Goal: Information Seeking & Learning: Learn about a topic

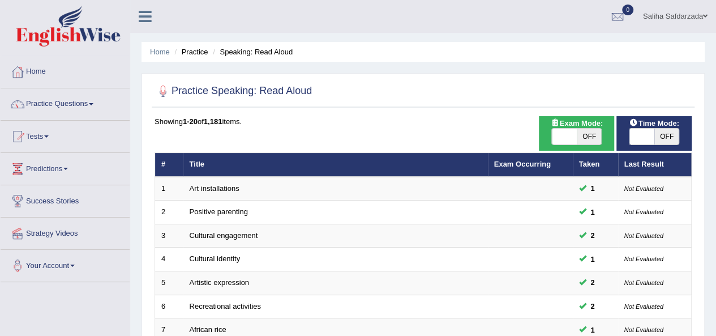
scroll to position [19, 0]
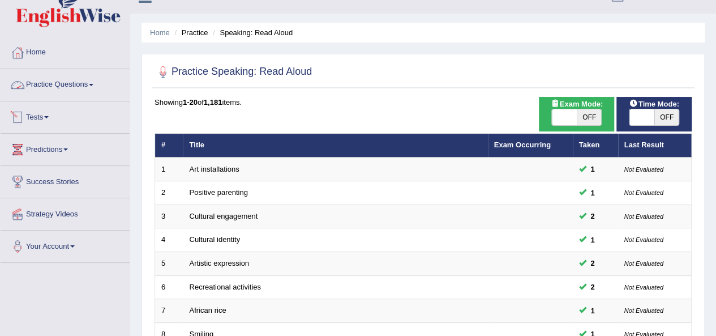
click at [69, 79] on link "Practice Questions" at bounding box center [65, 83] width 129 height 28
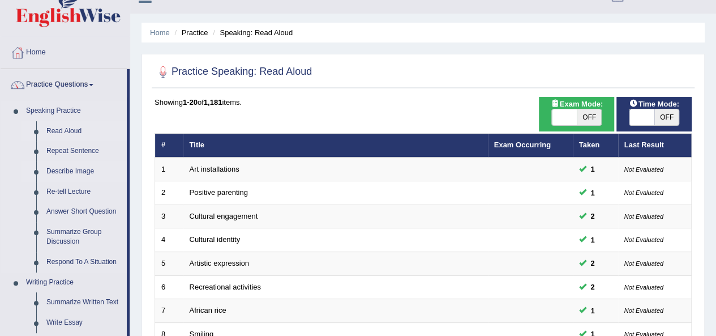
click at [53, 163] on link "Describe Image" at bounding box center [84, 171] width 86 height 20
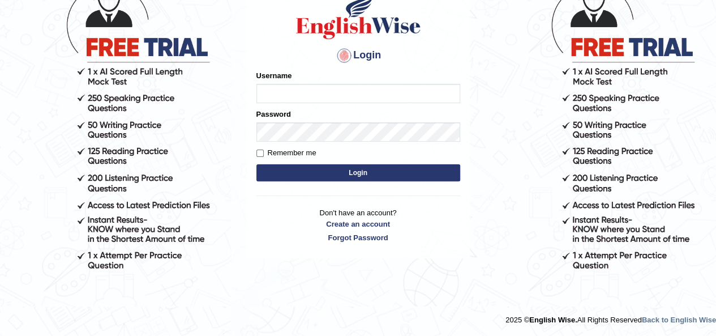
scroll to position [96, 0]
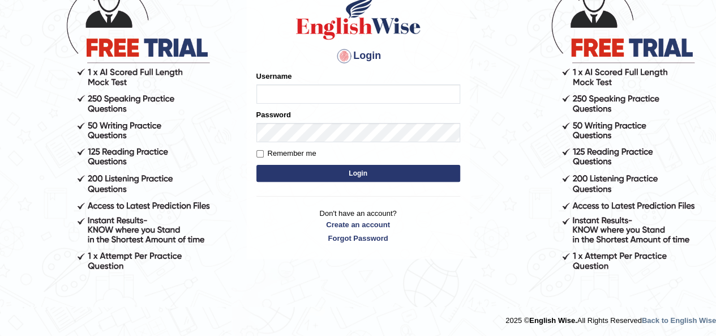
type input "saliha_parramatta"
click at [344, 175] on button "Login" at bounding box center [359, 173] width 204 height 17
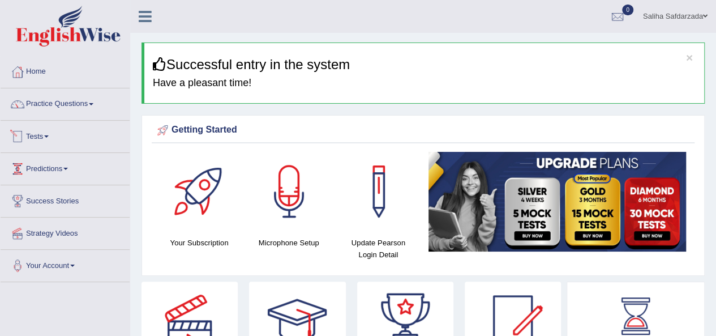
click at [60, 127] on link "Tests" at bounding box center [65, 135] width 129 height 28
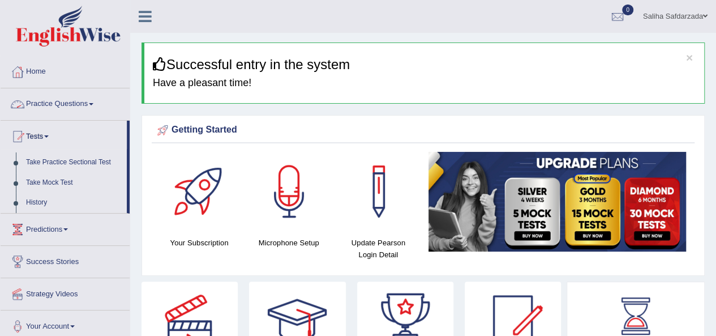
click at [68, 99] on link "Practice Questions" at bounding box center [65, 102] width 129 height 28
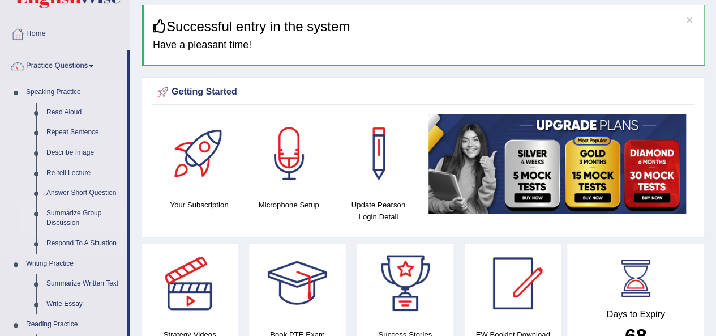
scroll to position [40, 0]
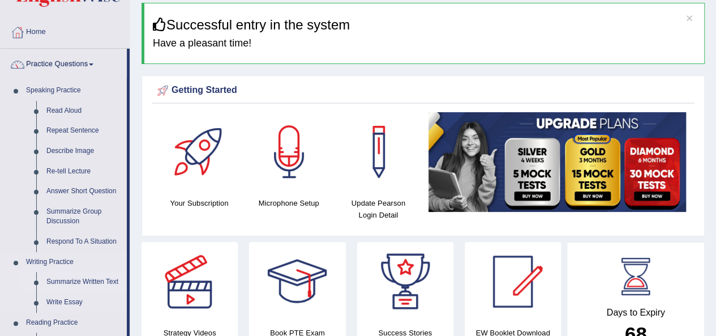
click at [68, 280] on link "Summarize Written Text" at bounding box center [84, 282] width 86 height 20
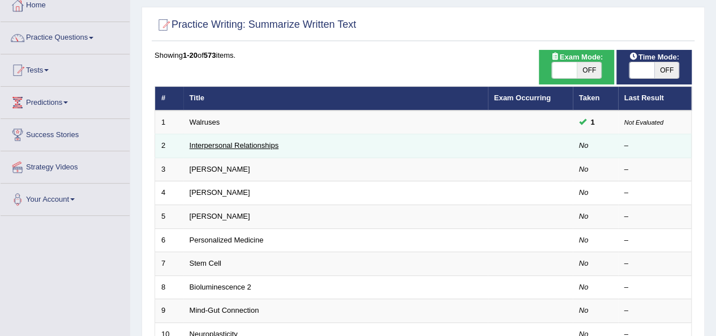
click at [228, 141] on link "Interpersonal Relationships" at bounding box center [234, 145] width 89 height 8
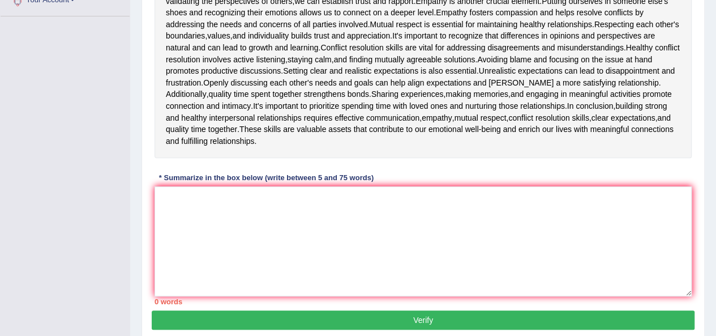
scroll to position [264, 0]
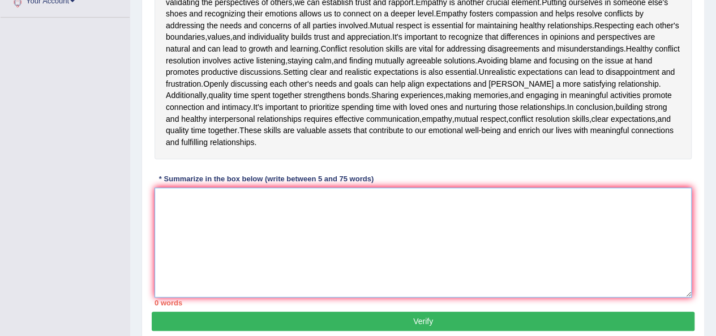
click at [332, 198] on textarea at bounding box center [423, 242] width 537 height 110
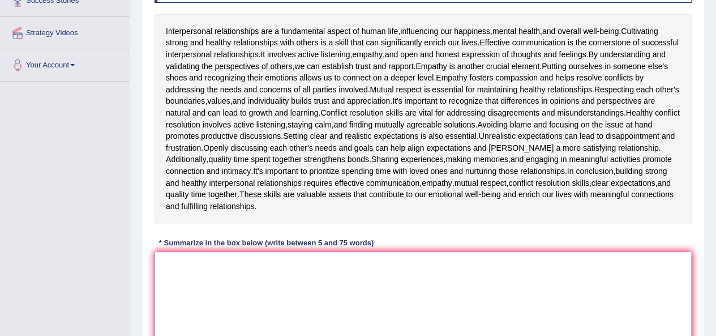
scroll to position [200, 0]
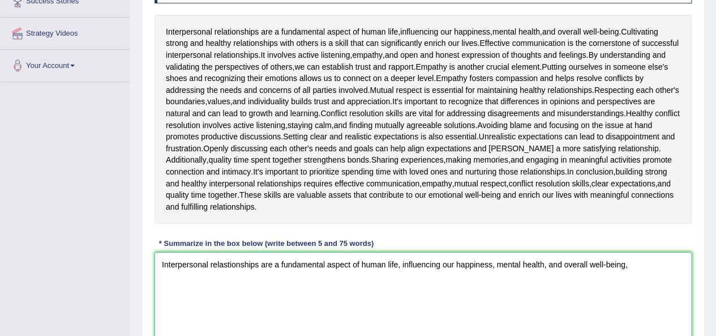
click at [227, 267] on textarea "Interpersonal relastionships are a fundamental aspect of human life, influencin…" at bounding box center [423, 307] width 537 height 110
click at [634, 268] on textarea "Interpersonal relationships are a fundamental aspect of human life, influencing…" at bounding box center [423, 307] width 537 height 110
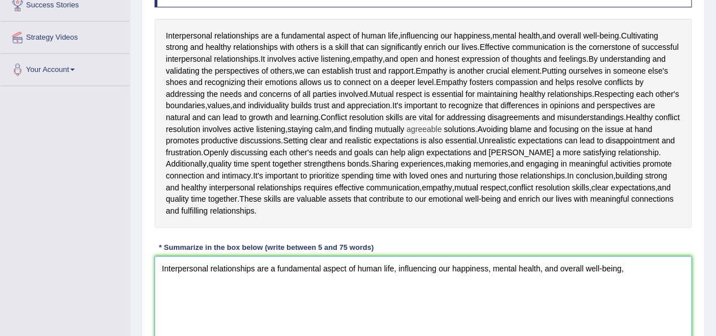
scroll to position [206, 0]
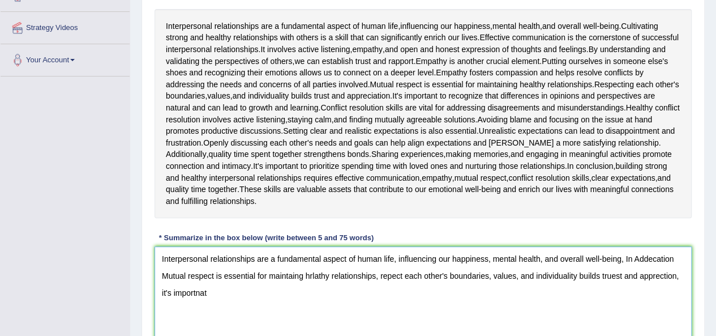
click at [170, 266] on textarea "Interpersonal relationships are a fundamental aspect of human life, influencing…" at bounding box center [423, 301] width 537 height 110
click at [176, 275] on textarea "Interpersonal relationships are a fundamental aspect of human life, influencing…" at bounding box center [423, 301] width 537 height 110
click at [291, 272] on textarea "Interpersonal relationships are a fundamental aspect of human life, influencing…" at bounding box center [423, 301] width 537 height 110
click at [352, 276] on textarea "Interpersonal relationships are a fundamental aspect of human life, influencing…" at bounding box center [423, 301] width 537 height 110
click at [403, 283] on textarea "Interpersonal relationships are a fundamental aspect of human life, influencing…" at bounding box center [423, 301] width 537 height 110
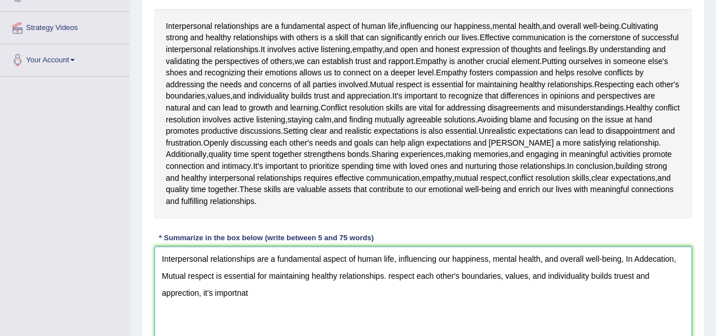
click at [386, 277] on textarea "Interpersonal relationships are a fundamental aspect of human life, influencing…" at bounding box center [423, 301] width 537 height 110
click at [178, 295] on textarea "Interpersonal relationships are a fundamental aspect of human life, influencing…" at bounding box center [423, 301] width 537 height 110
click at [222, 220] on div "Instructions: Read the passage below and summarize it using one sentence. Type …" at bounding box center [423, 157] width 543 height 426
click at [359, 283] on textarea "Interpersonal relationships are a fundamental aspect of human life, influencing…" at bounding box center [423, 301] width 537 height 110
click at [182, 290] on textarea "Interpersonal relationships are a fundamental aspect of human life, influencing…" at bounding box center [423, 301] width 537 height 110
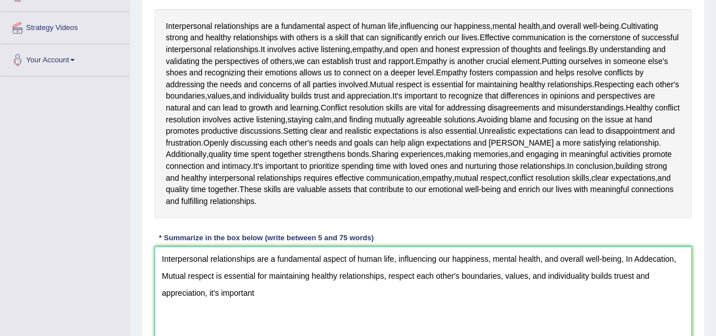
click at [210, 291] on textarea "Interpersonal relationships are a fundamental aspect of human life, influencing…" at bounding box center [423, 301] width 537 height 110
click at [213, 293] on textarea "Interpersonal relationships are a fundamental aspect of human life, influencing…" at bounding box center [423, 301] width 537 height 110
click at [210, 291] on textarea "Interpersonal relationships are a fundamental aspect of human life, influencing…" at bounding box center [423, 301] width 537 height 110
click at [213, 292] on textarea "Interpersonal relationships are a fundamental aspect of human life, influencing…" at bounding box center [423, 301] width 537 height 110
click at [281, 292] on textarea "Interpersonal relationships are a fundamental aspect of human life, influencing…" at bounding box center [423, 301] width 537 height 110
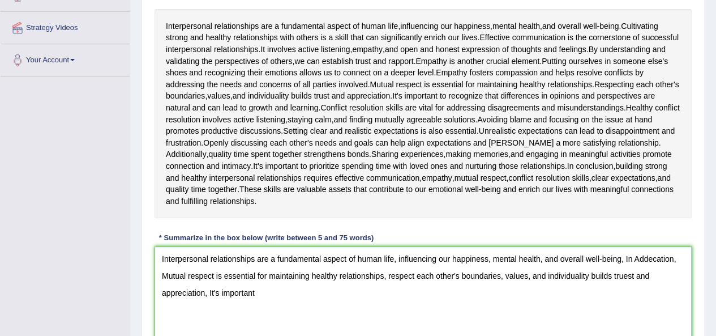
click at [391, 275] on textarea "Interpersonal relationships are a fundamental aspect of human life, influencing…" at bounding box center [423, 301] width 537 height 110
click at [429, 310] on textarea "Interpersonal relationships are a fundamental aspect of human life, influencing…" at bounding box center [423, 301] width 537 height 110
click at [411, 285] on textarea "Interpersonal relationships are a fundamental aspect of human life, influencing…" at bounding box center [423, 301] width 537 height 110
click at [288, 283] on textarea "Interpersonal relationships are a fundamental aspect of human life, influencing…" at bounding box center [423, 301] width 537 height 110
click at [269, 291] on textarea "Interpersonal relationships are a fundamental aspect of human life, influencing…" at bounding box center [423, 301] width 537 height 110
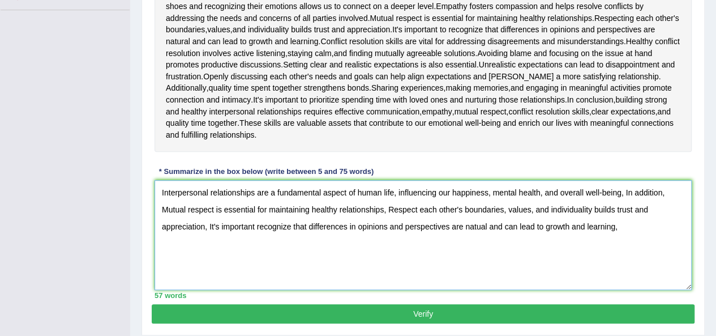
scroll to position [271, 0]
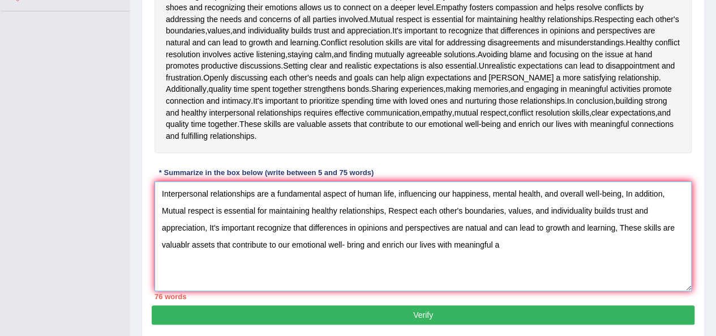
click at [629, 232] on textarea "Interpersonal relationships are a fundamental aspect of human life, influencing…" at bounding box center [423, 236] width 537 height 110
click at [566, 241] on textarea "Interpersonal relationships are a fundamental aspect of human life, influencing…" at bounding box center [423, 236] width 537 height 110
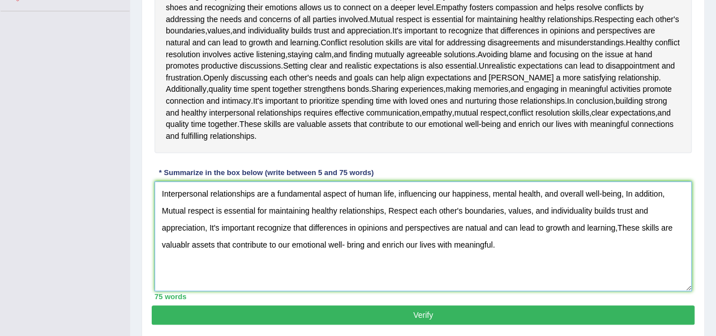
scroll to position [306, 0]
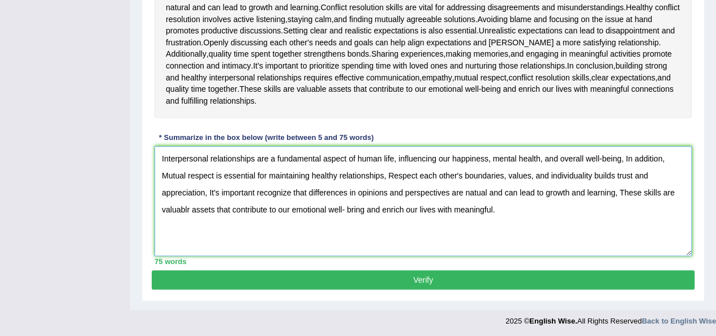
type textarea "Interpersonal relationships are a fundamental aspect of human life, influencing…"
click at [499, 273] on button "Verify" at bounding box center [423, 279] width 543 height 19
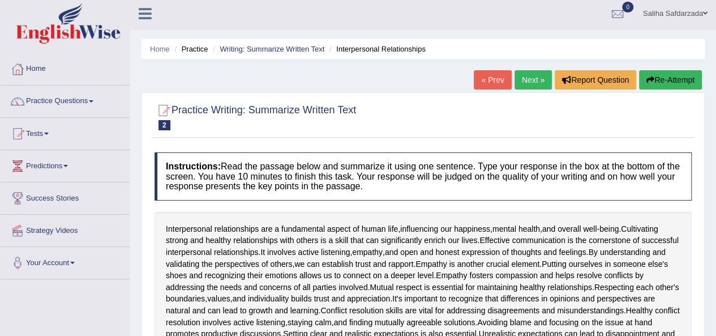
scroll to position [0, 0]
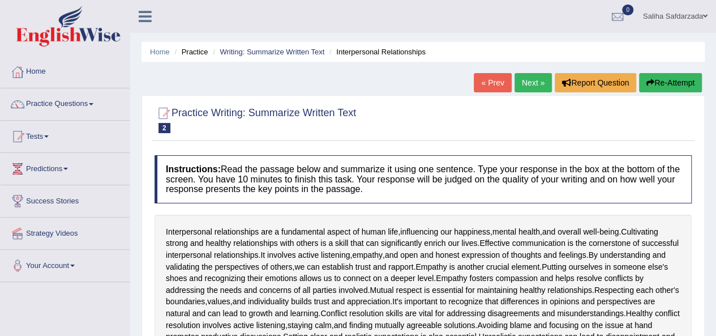
click at [536, 81] on link "Next »" at bounding box center [533, 82] width 37 height 19
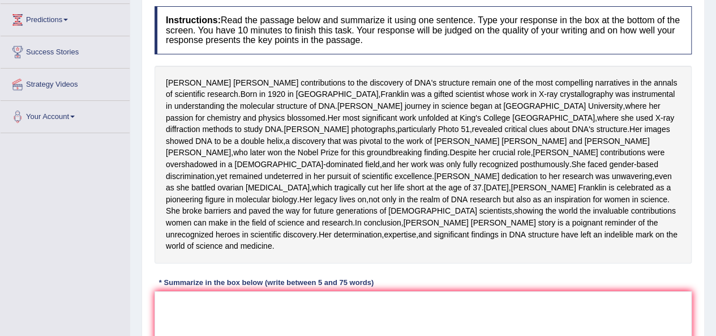
scroll to position [159, 0]
